Goal: Task Accomplishment & Management: Manage account settings

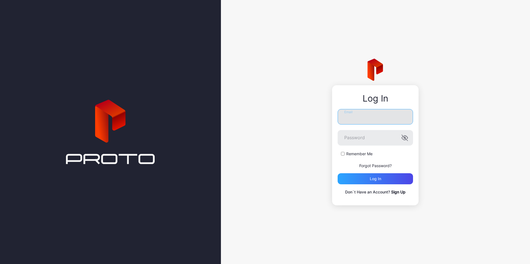
click at [383, 122] on input "Email" at bounding box center [375, 117] width 75 height 16
type input "**********"
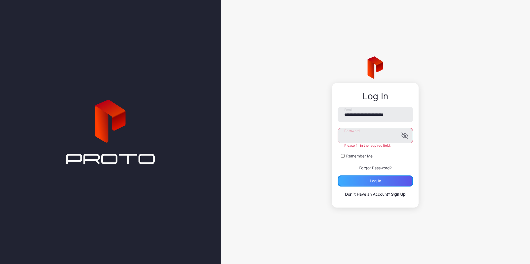
click at [370, 177] on div "Log in" at bounding box center [375, 181] width 75 height 11
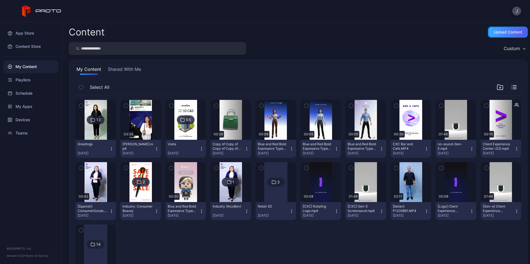
click at [488, 32] on div "Upload Content" at bounding box center [508, 32] width 40 height 11
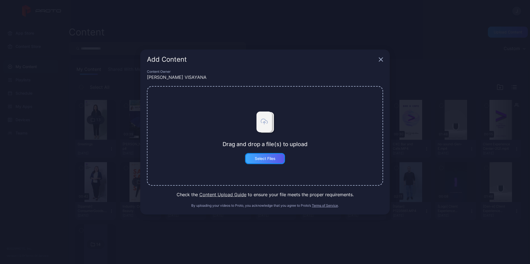
click at [252, 157] on div "Select Files" at bounding box center [265, 158] width 40 height 11
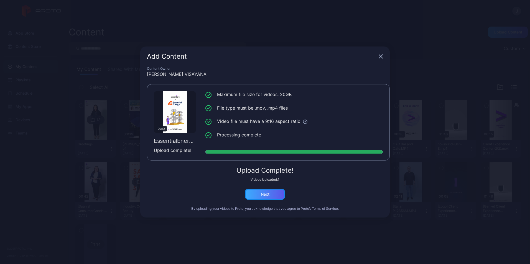
click at [273, 197] on div "Next" at bounding box center [265, 194] width 40 height 11
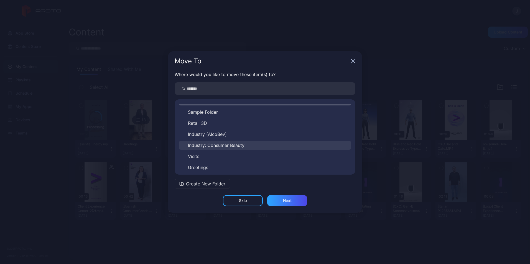
scroll to position [9, 0]
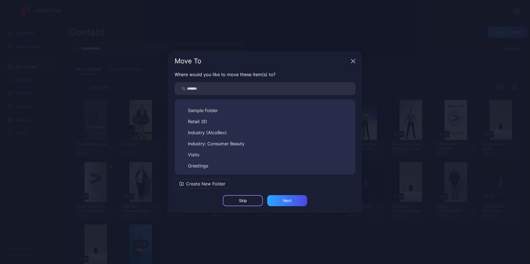
click at [249, 201] on div "Skip" at bounding box center [243, 200] width 40 height 11
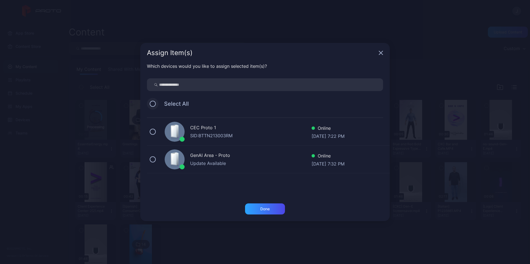
click at [154, 105] on button at bounding box center [153, 104] width 6 height 6
click at [279, 206] on div "Done" at bounding box center [265, 209] width 40 height 11
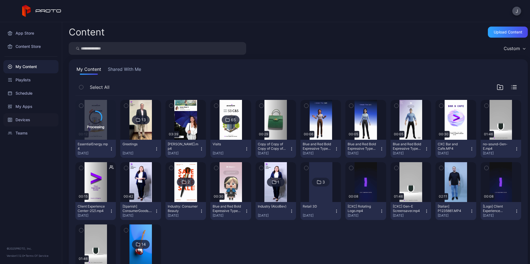
click at [33, 116] on div "Devices" at bounding box center [30, 119] width 55 height 13
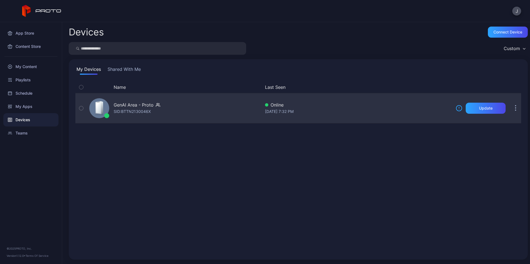
click at [186, 113] on div "GenAI Area - Proto SID: BTTN2130046X" at bounding box center [174, 109] width 174 height 28
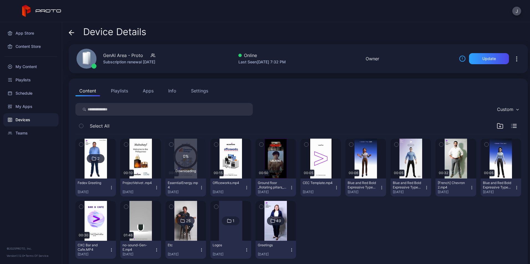
click at [71, 33] on icon at bounding box center [71, 33] width 5 height 0
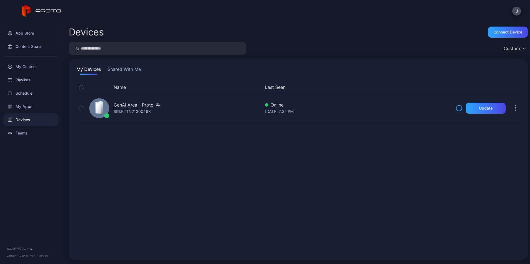
click at [131, 65] on div "My Devices Shared With Me Name Last Seen GenAI Area - Proto SID: BTTN2130046X O…" at bounding box center [298, 159] width 459 height 201
click at [131, 66] on button "Shared With Me" at bounding box center [123, 70] width 35 height 9
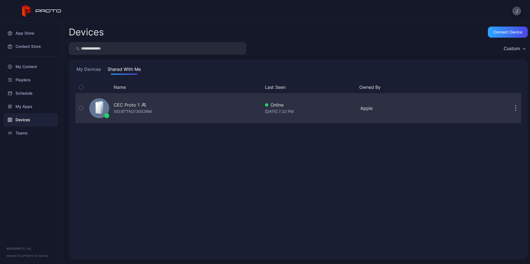
click at [185, 118] on div "CEC Proto 1 SID: BTTN213003RM" at bounding box center [174, 109] width 174 height 28
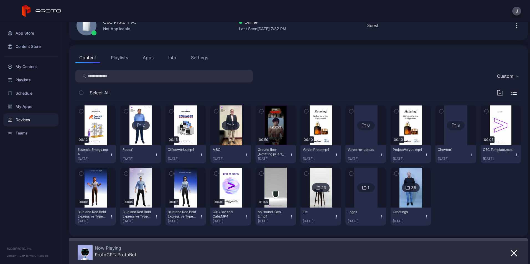
scroll to position [36, 0]
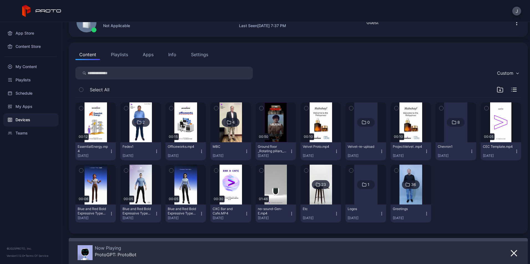
click at [334, 154] on icon "button" at bounding box center [336, 151] width 4 height 4
click at [318, 192] on button "Move To" at bounding box center [317, 190] width 47 height 18
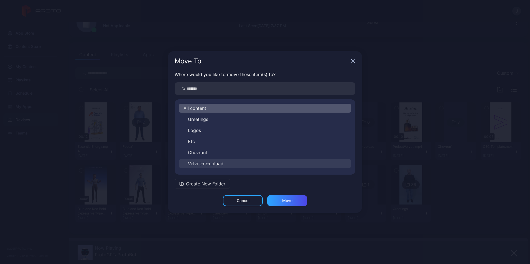
click at [210, 165] on span "Velvet-re-upload" at bounding box center [205, 164] width 35 height 7
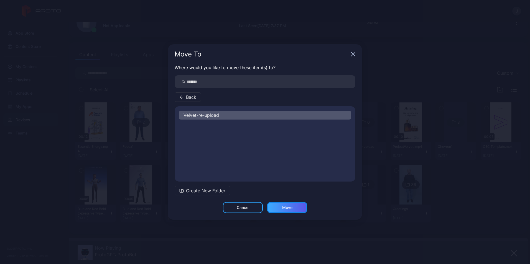
click at [292, 208] on div "Move" at bounding box center [287, 207] width 40 height 11
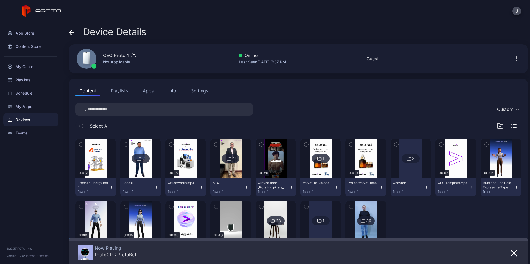
click at [380, 190] on icon "button" at bounding box center [382, 188] width 4 height 4
click at [363, 225] on button "Move To" at bounding box center [361, 226] width 47 height 18
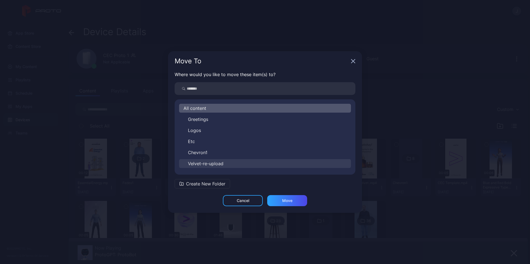
click at [234, 160] on button "Velvet-re-upload" at bounding box center [265, 163] width 172 height 9
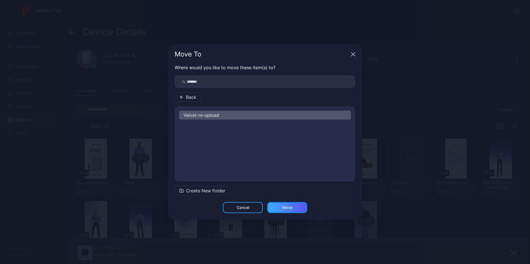
click at [282, 206] on div "Move" at bounding box center [287, 208] width 10 height 4
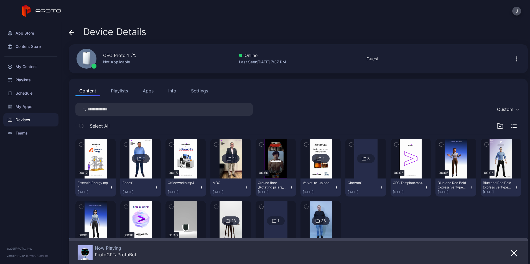
click at [245, 190] on icon "button" at bounding box center [247, 188] width 4 height 4
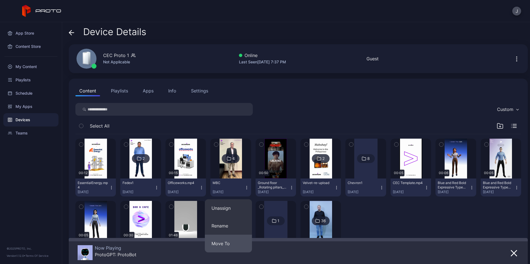
click at [238, 239] on button "Move To" at bounding box center [228, 244] width 47 height 18
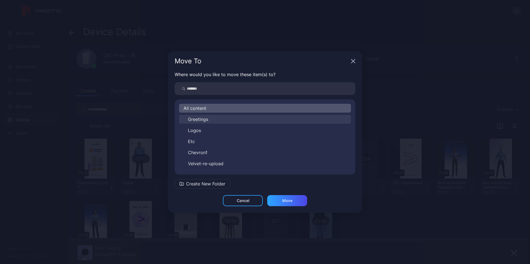
click at [226, 116] on button "Greetings" at bounding box center [265, 119] width 172 height 9
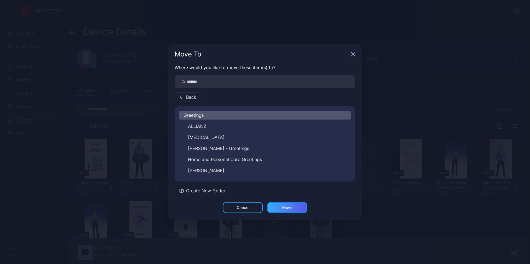
click at [297, 210] on div "Move" at bounding box center [287, 207] width 40 height 11
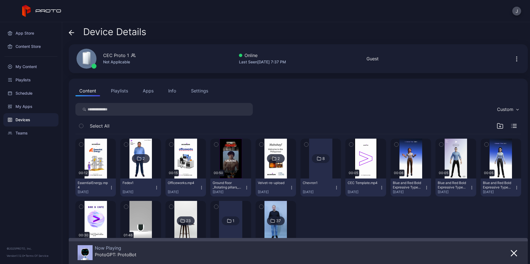
click at [157, 190] on icon "button" at bounding box center [156, 188] width 4 height 4
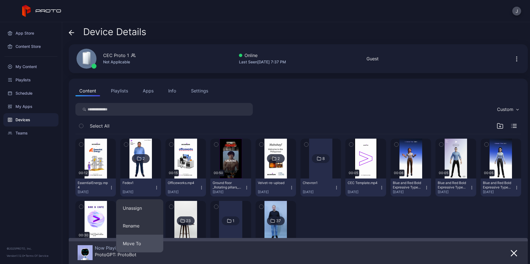
click at [141, 241] on button "Move To" at bounding box center [139, 244] width 47 height 18
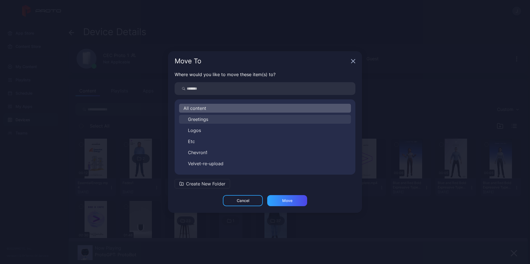
click at [234, 123] on button "Greetings" at bounding box center [265, 119] width 172 height 9
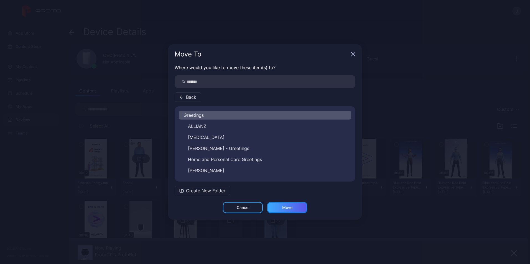
click at [287, 205] on div "Move" at bounding box center [287, 207] width 40 height 11
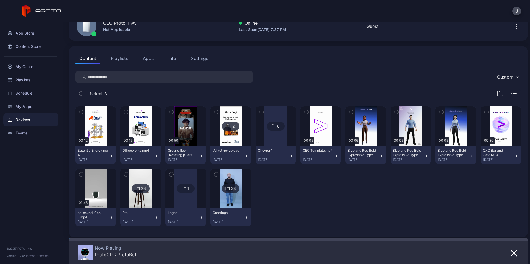
scroll to position [36, 0]
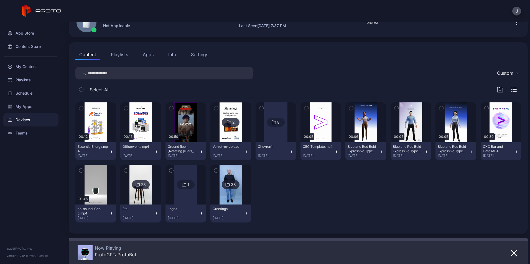
click at [291, 152] on button "Chevron1 [DATE]" at bounding box center [276, 151] width 40 height 18
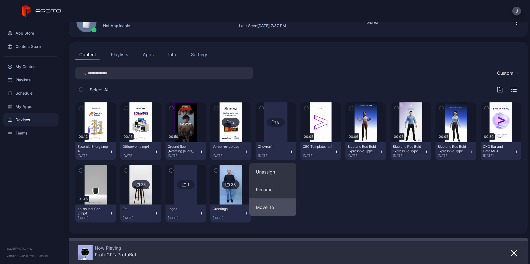
click at [278, 206] on button "Move To" at bounding box center [272, 208] width 47 height 18
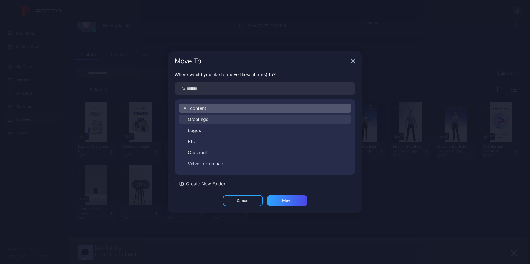
click at [240, 121] on button "Greetings" at bounding box center [265, 119] width 172 height 9
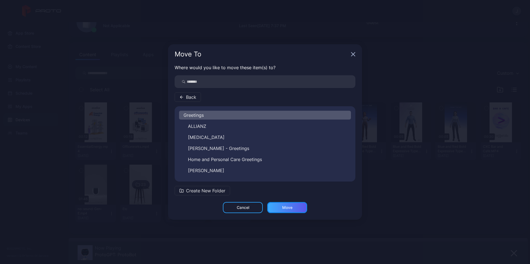
click at [293, 208] on div "Move" at bounding box center [287, 207] width 40 height 11
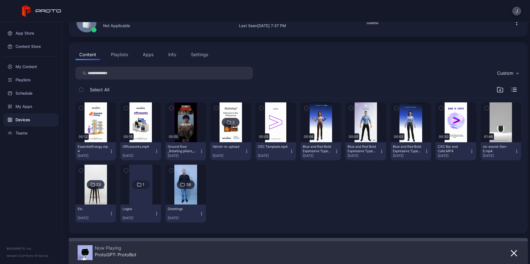
click at [245, 152] on icon "button" at bounding box center [247, 151] width 4 height 4
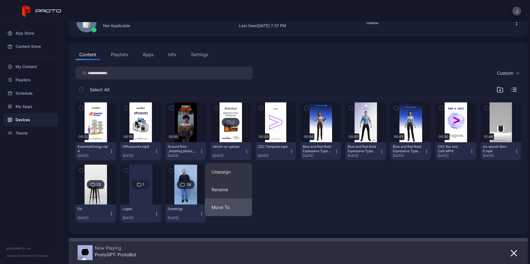
click at [227, 209] on button "Move To" at bounding box center [228, 208] width 47 height 18
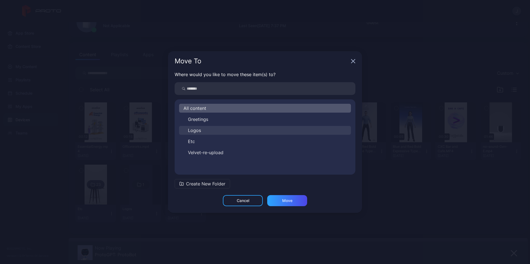
click at [233, 131] on button "Logos" at bounding box center [265, 130] width 172 height 9
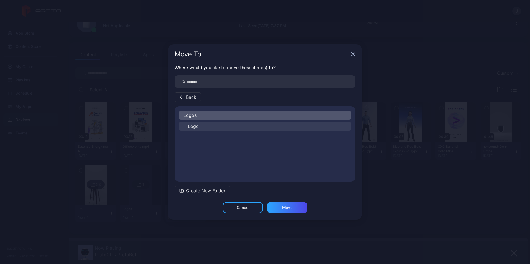
click at [246, 128] on button "Logo" at bounding box center [265, 126] width 172 height 9
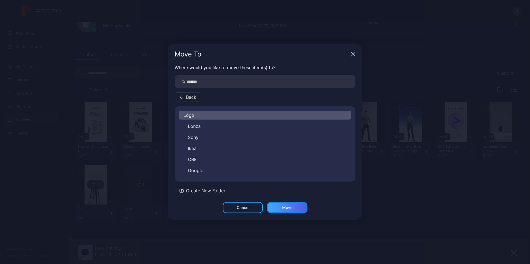
click at [296, 212] on div "Move" at bounding box center [287, 207] width 40 height 11
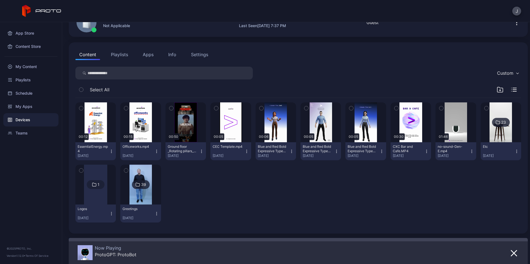
scroll to position [0, 0]
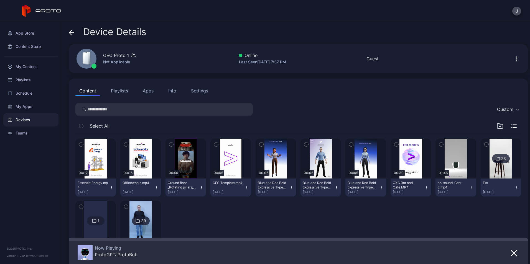
click at [75, 31] on div "Device Details" at bounding box center [108, 33] width 78 height 13
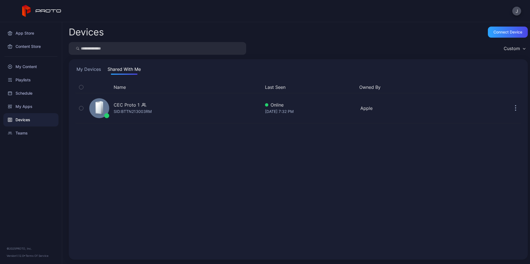
click at [88, 69] on button "My Devices" at bounding box center [88, 70] width 27 height 9
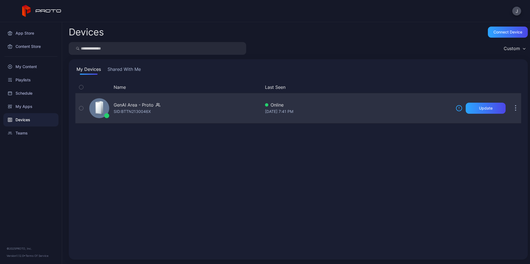
click at [197, 108] on div "GenAI Area - Proto SID: BTTN2130046X" at bounding box center [174, 109] width 174 height 28
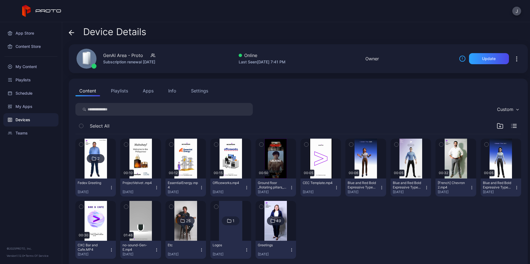
click at [110, 188] on div "2 Fedex Greeting [DATE] 00:10 ProjectVelvet .mp4 [DATE] 00:12 EssentialEnergy.m…" at bounding box center [298, 198] width 446 height 129
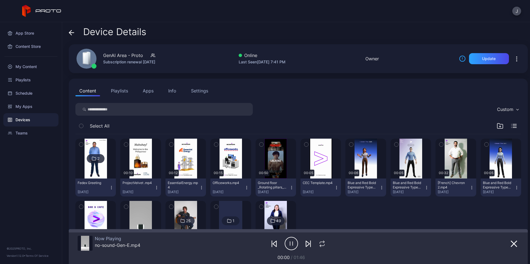
click at [110, 188] on icon "button" at bounding box center [111, 188] width 4 height 4
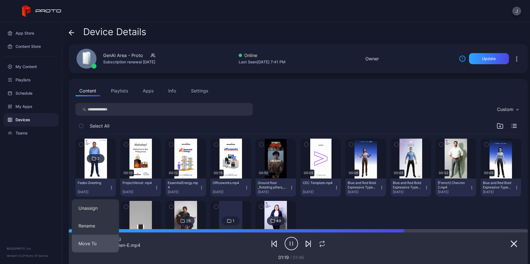
click at [112, 238] on button "Move To" at bounding box center [95, 244] width 47 height 18
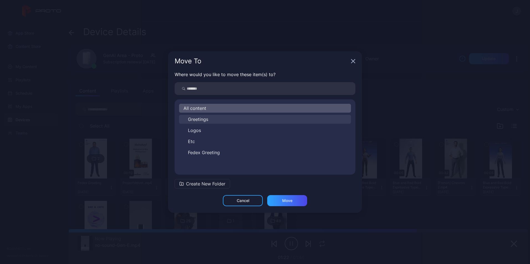
click at [221, 118] on button "Greetings" at bounding box center [265, 119] width 172 height 9
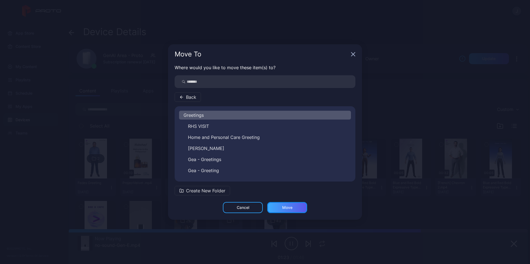
click at [280, 212] on div "Move" at bounding box center [287, 207] width 40 height 11
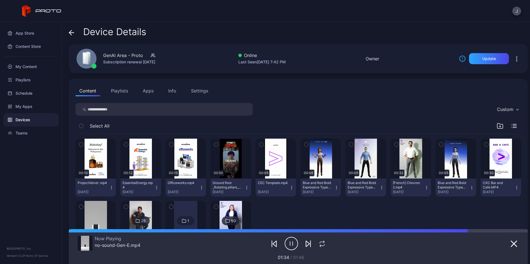
click at [110, 188] on icon "button" at bounding box center [111, 188] width 4 height 4
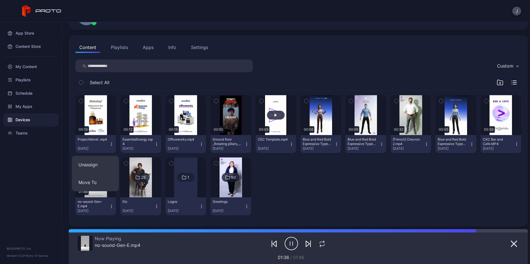
scroll to position [45, 0]
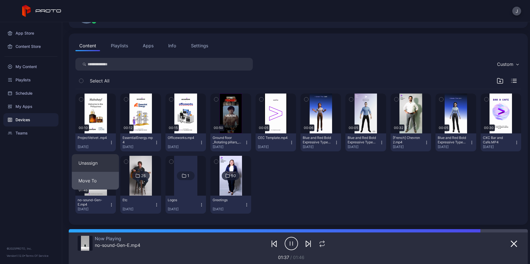
click at [108, 181] on button "Move To" at bounding box center [95, 181] width 47 height 18
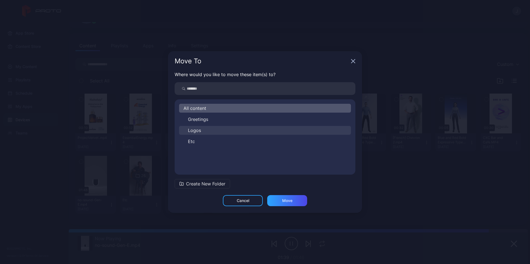
click at [218, 131] on button "Logos" at bounding box center [265, 130] width 172 height 9
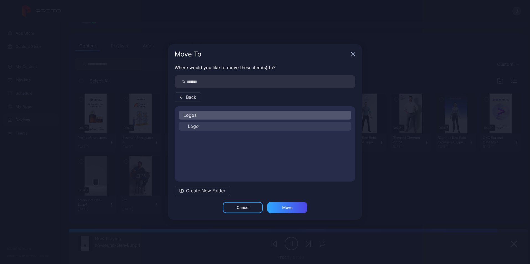
click at [225, 124] on button "Logo" at bounding box center [265, 126] width 172 height 9
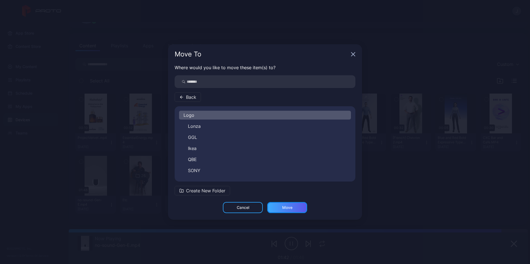
click at [296, 208] on div "Move" at bounding box center [287, 207] width 40 height 11
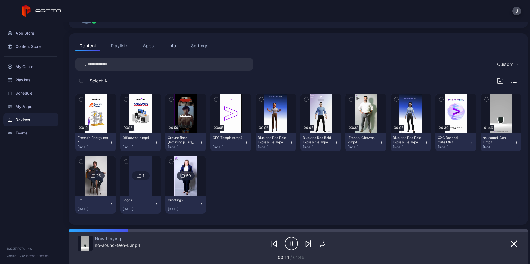
click at [380, 142] on icon "button" at bounding box center [382, 143] width 4 height 4
click at [360, 182] on button "Move To" at bounding box center [361, 181] width 47 height 18
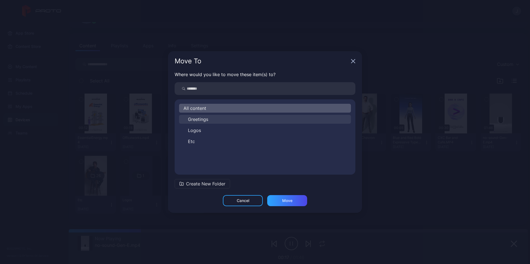
click at [203, 118] on span "Greetings" at bounding box center [198, 119] width 20 height 7
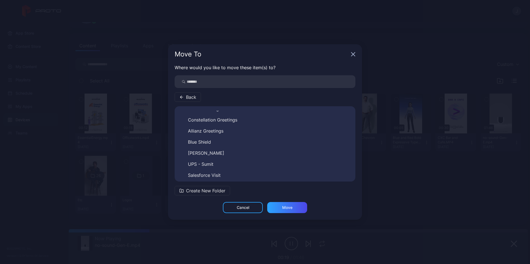
scroll to position [153, 0]
click at [216, 151] on button "Chevron1" at bounding box center [265, 150] width 172 height 9
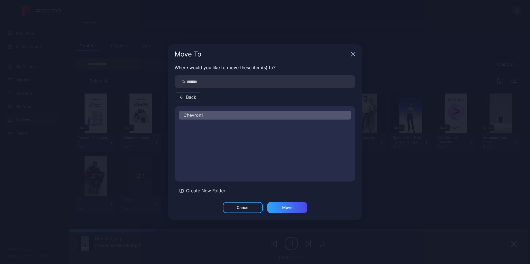
scroll to position [0, 0]
click at [295, 208] on div "Move" at bounding box center [287, 207] width 40 height 11
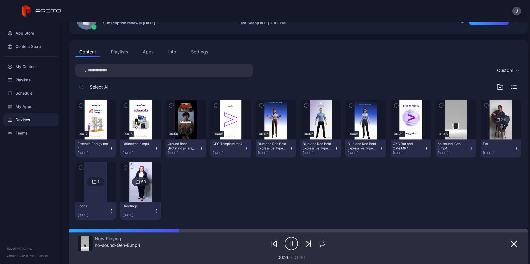
scroll to position [45, 0]
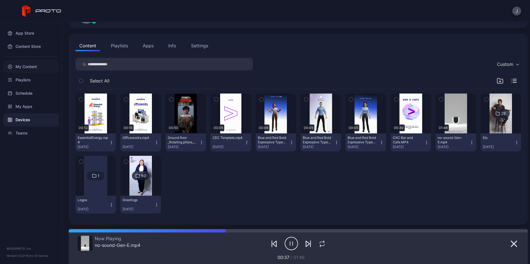
click at [35, 67] on div "My Content" at bounding box center [30, 66] width 55 height 13
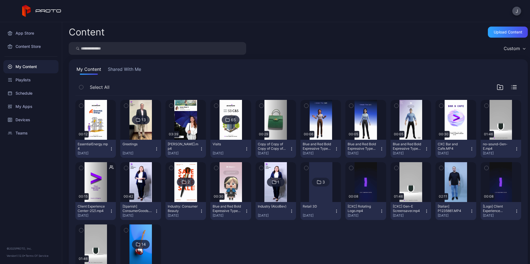
click at [154, 147] on icon "button" at bounding box center [156, 149] width 4 height 4
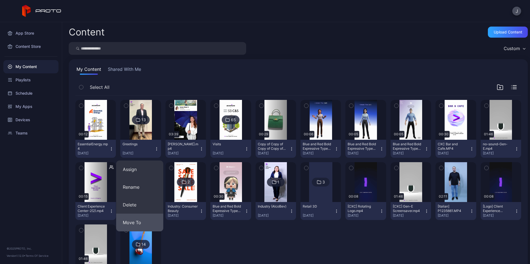
click at [148, 216] on button "Move To" at bounding box center [139, 223] width 47 height 18
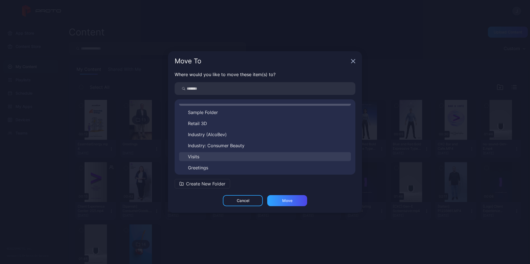
scroll to position [9, 0]
click at [211, 172] on div "All content Sample Folder Retail 3D Industry (AlcoBev) Industry: Consumer Beaut…" at bounding box center [265, 137] width 181 height 75
click at [210, 169] on button "Greetings" at bounding box center [265, 166] width 172 height 9
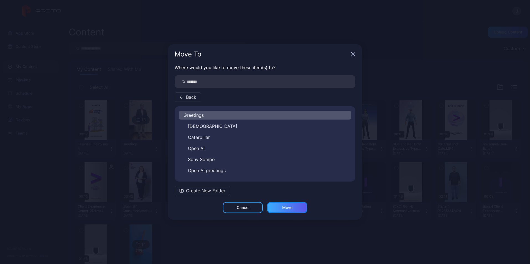
click at [289, 210] on div "Move" at bounding box center [287, 208] width 10 height 4
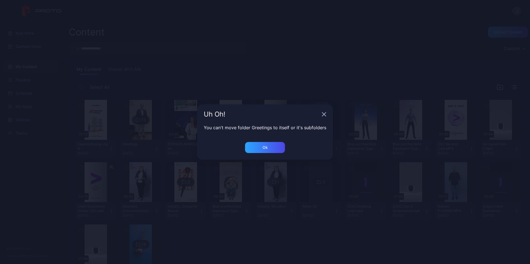
click at [323, 112] on icon "button" at bounding box center [324, 114] width 4 height 4
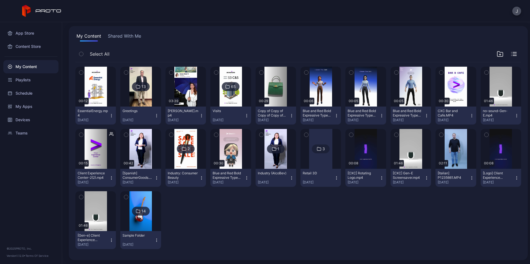
scroll to position [34, 0]
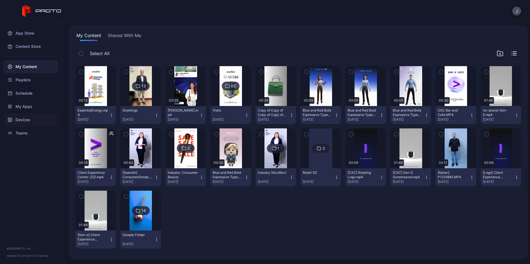
click at [30, 125] on div "Devices" at bounding box center [30, 119] width 55 height 13
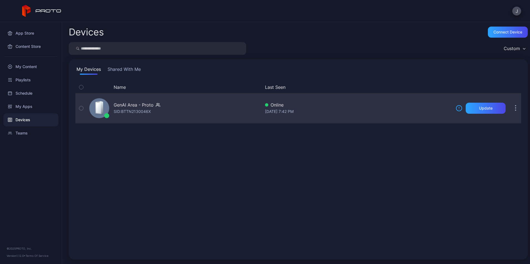
click at [170, 103] on div "GenAI Area - Proto SID: BTTN2130046X" at bounding box center [174, 109] width 174 height 28
